Goal: Navigation & Orientation: Find specific page/section

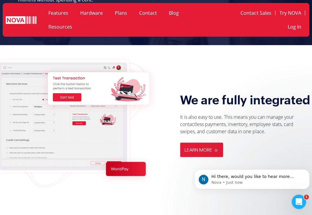
scroll to position [721, 0]
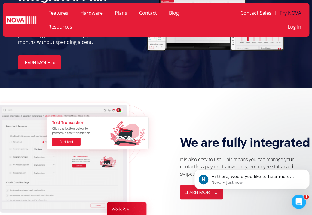
click at [289, 14] on link "Try NOVA" at bounding box center [289, 13] width 29 height 14
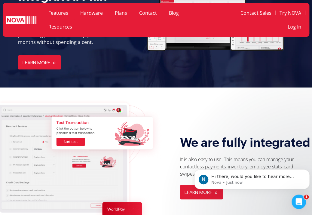
click at [59, 13] on link "Features" at bounding box center [58, 13] width 32 height 14
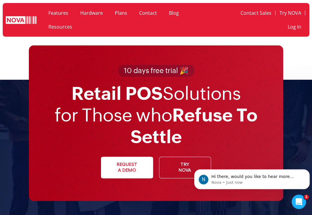
click at [87, 14] on link "Hardware" at bounding box center [91, 13] width 35 height 14
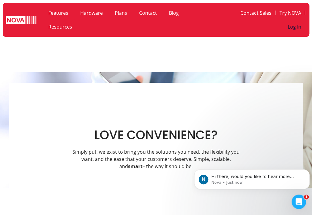
click at [293, 24] on link "Log In" at bounding box center [294, 27] width 21 height 14
